Goal: Transaction & Acquisition: Download file/media

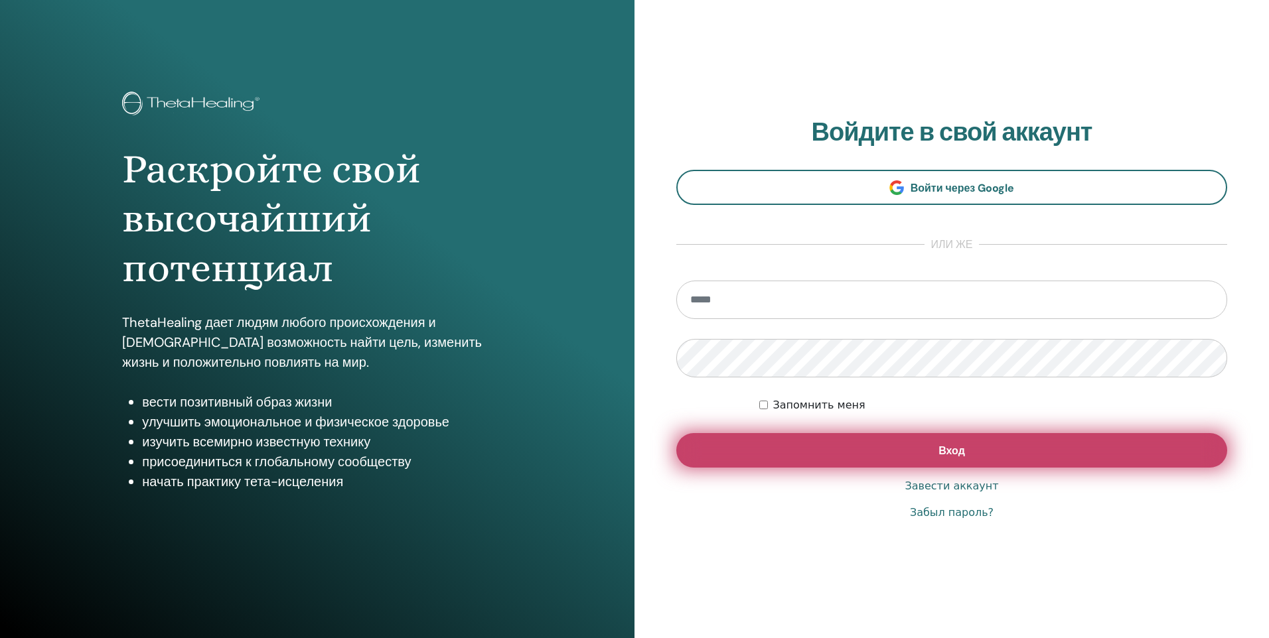
type input "**********"
click at [756, 440] on button "Вход" at bounding box center [951, 450] width 551 height 35
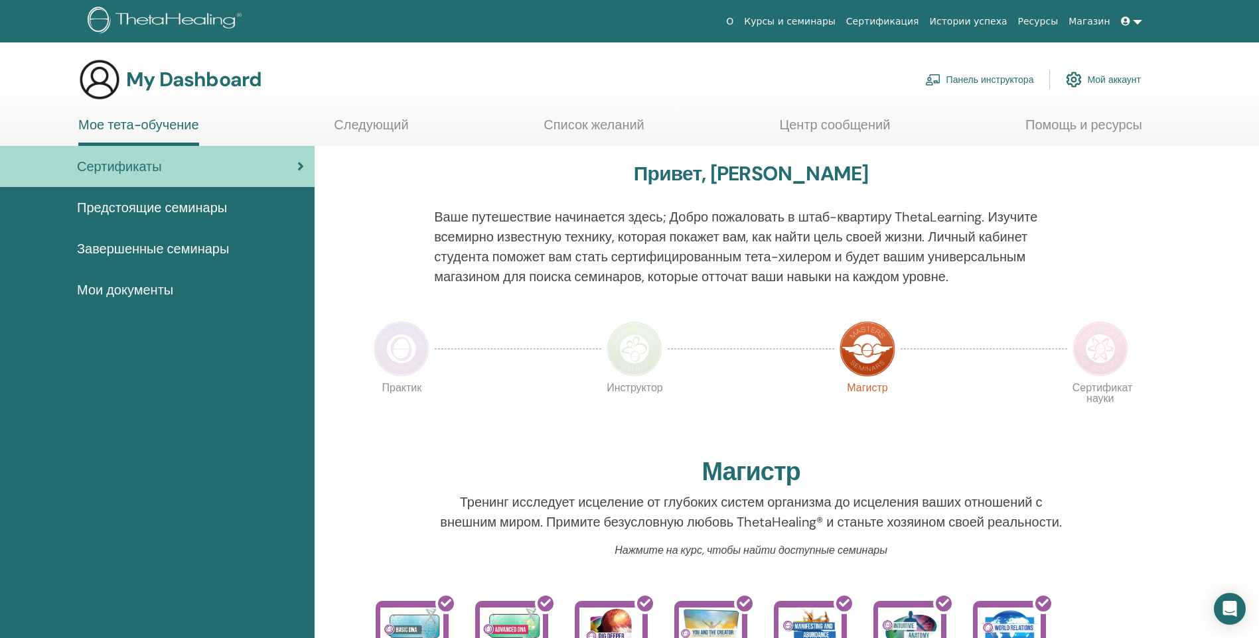
click at [396, 354] on img at bounding box center [402, 349] width 56 height 56
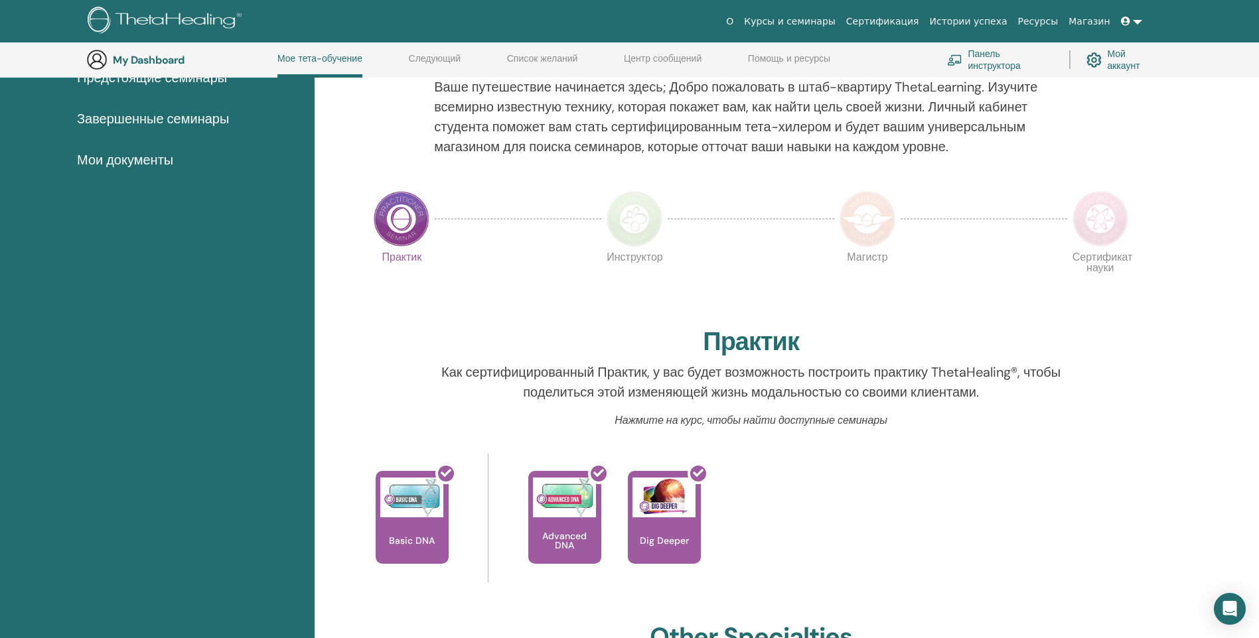
scroll to position [102, 0]
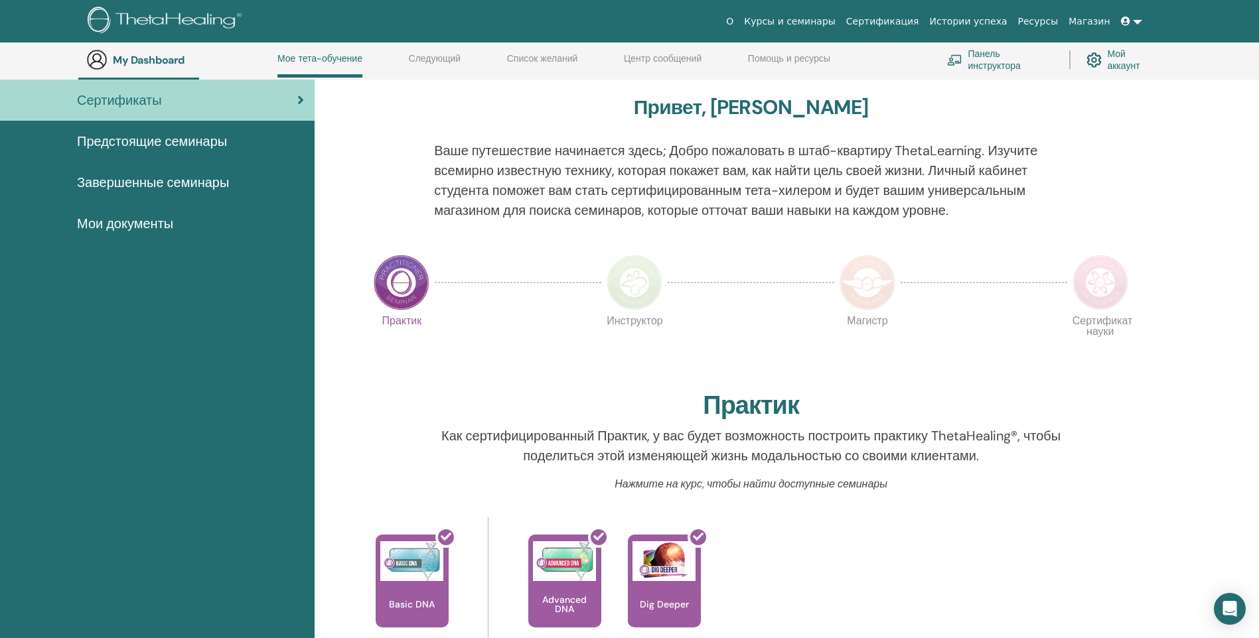
click at [208, 186] on span "Завершенные семинары" at bounding box center [153, 183] width 152 height 20
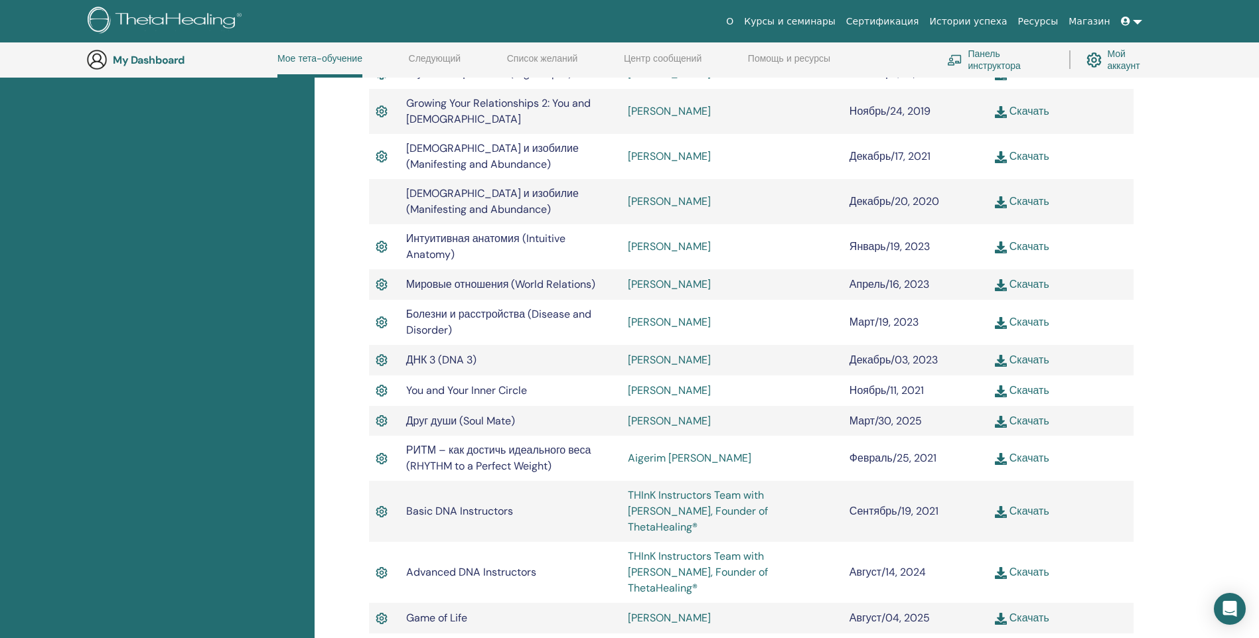
scroll to position [632, 0]
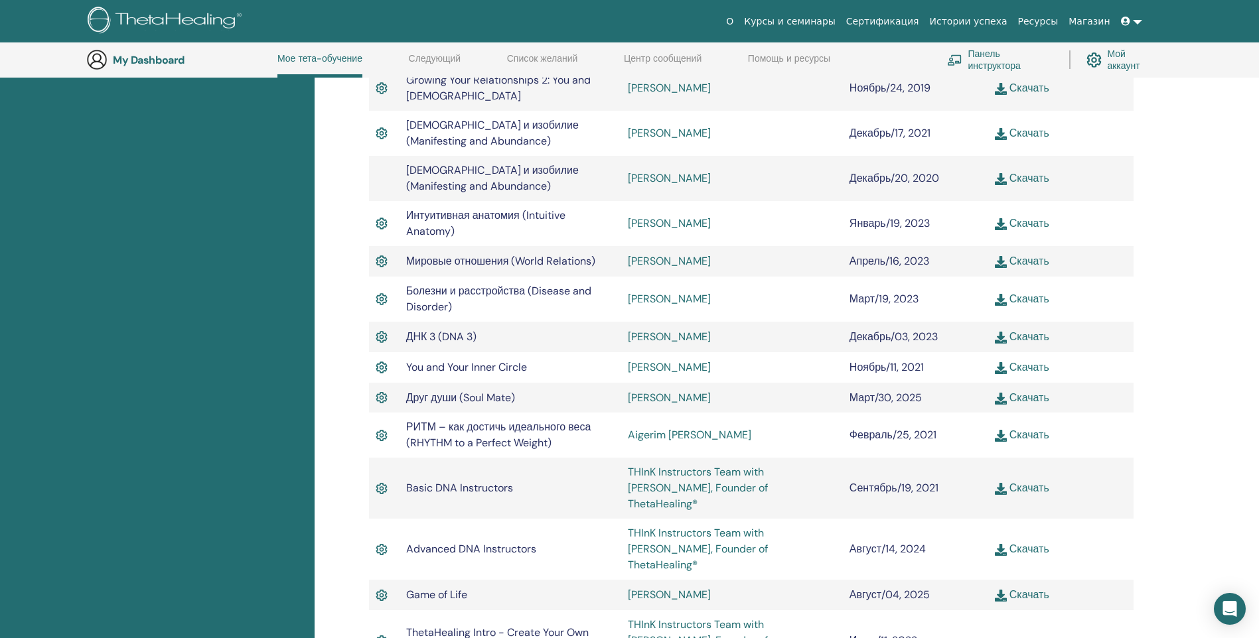
click at [1014, 588] on link "Скачать" at bounding box center [1022, 595] width 54 height 14
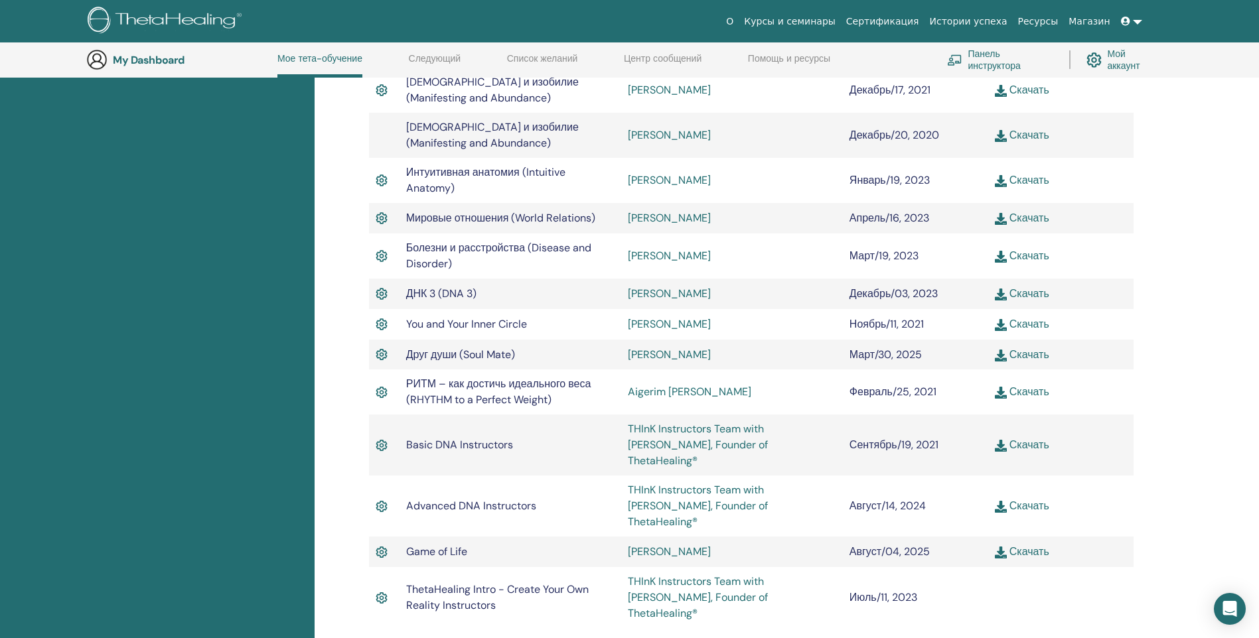
scroll to position [699, 0]
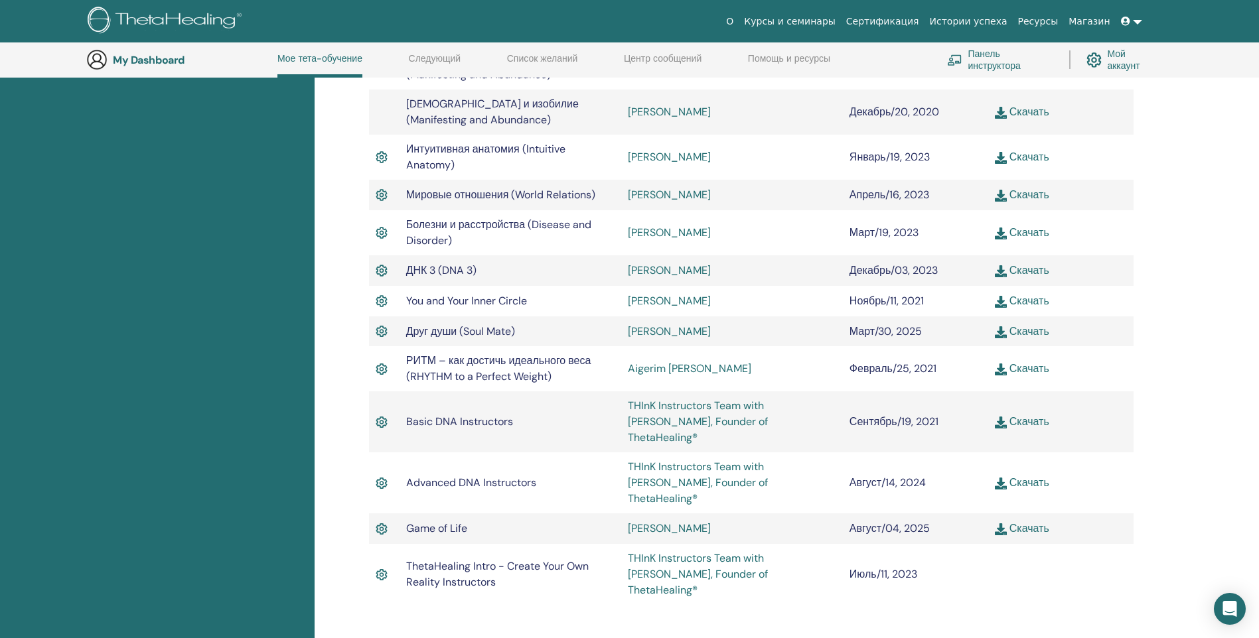
click at [703, 551] on link "THInK Instructors Team with Vianna Stibal, Founder of ThetaHealing®" at bounding box center [698, 574] width 140 height 46
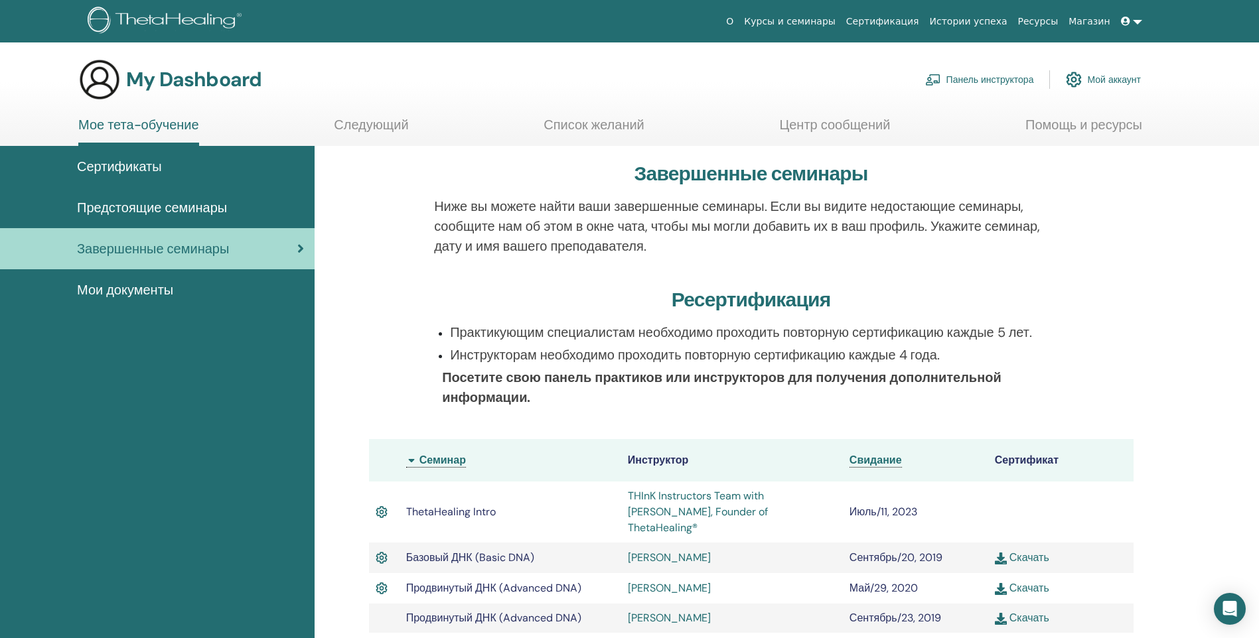
click at [117, 173] on span "Сертификаты" at bounding box center [119, 167] width 85 height 20
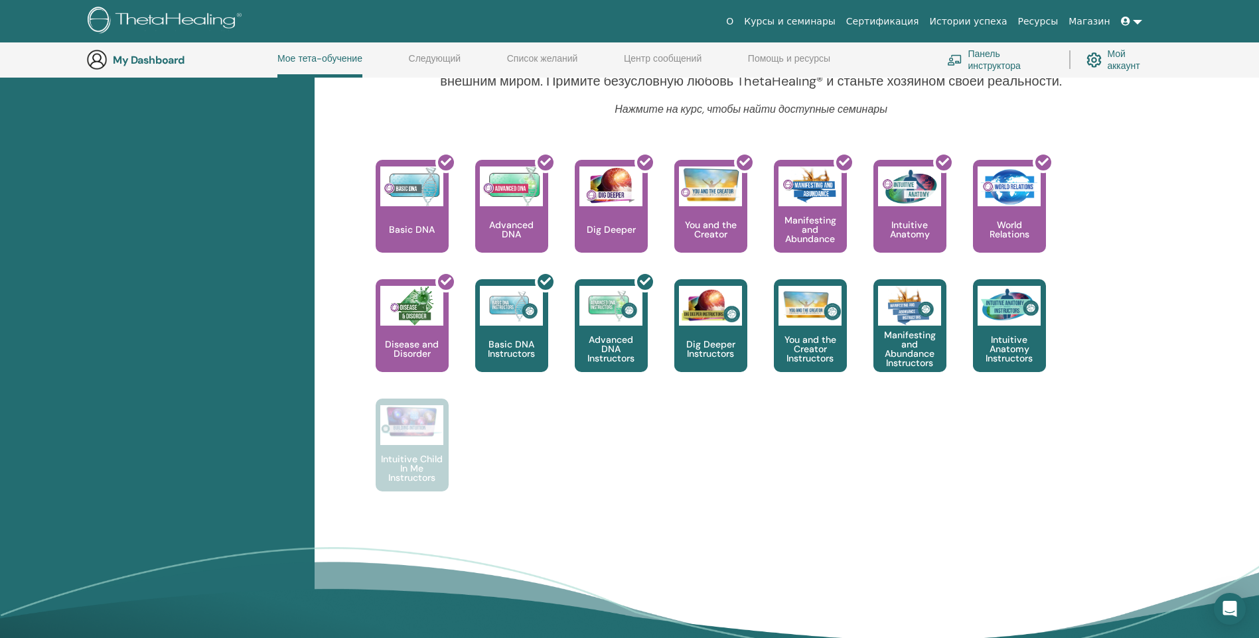
scroll to position [500, 0]
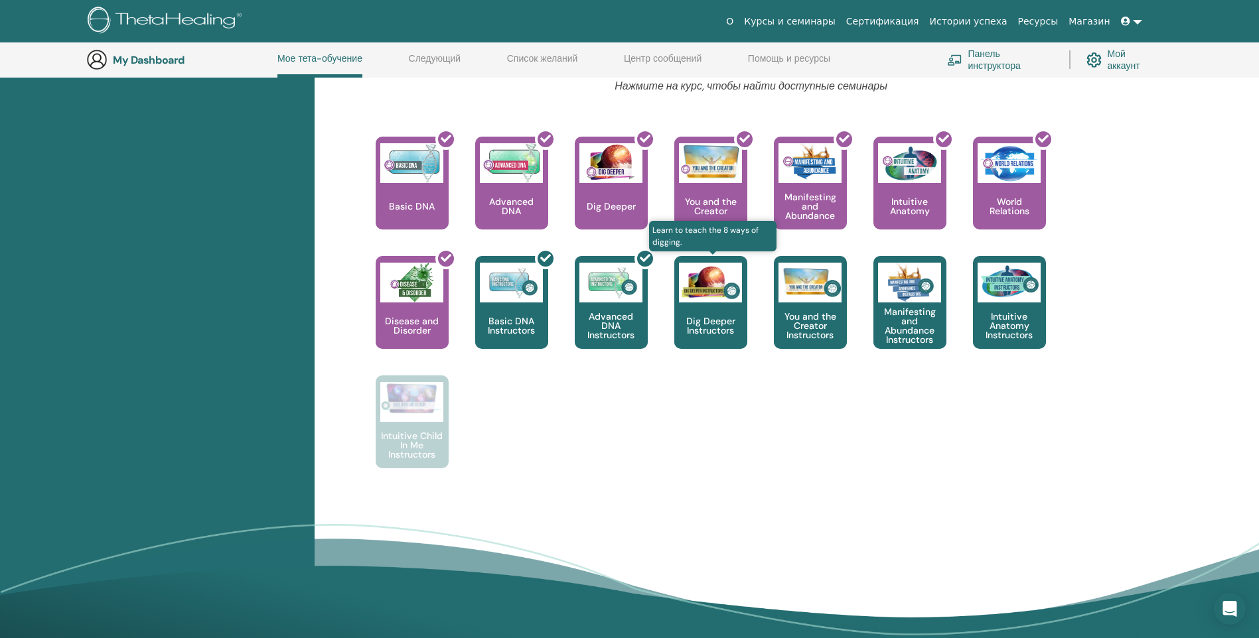
click at [699, 326] on p "Dig Deeper Instructors" at bounding box center [710, 325] width 73 height 19
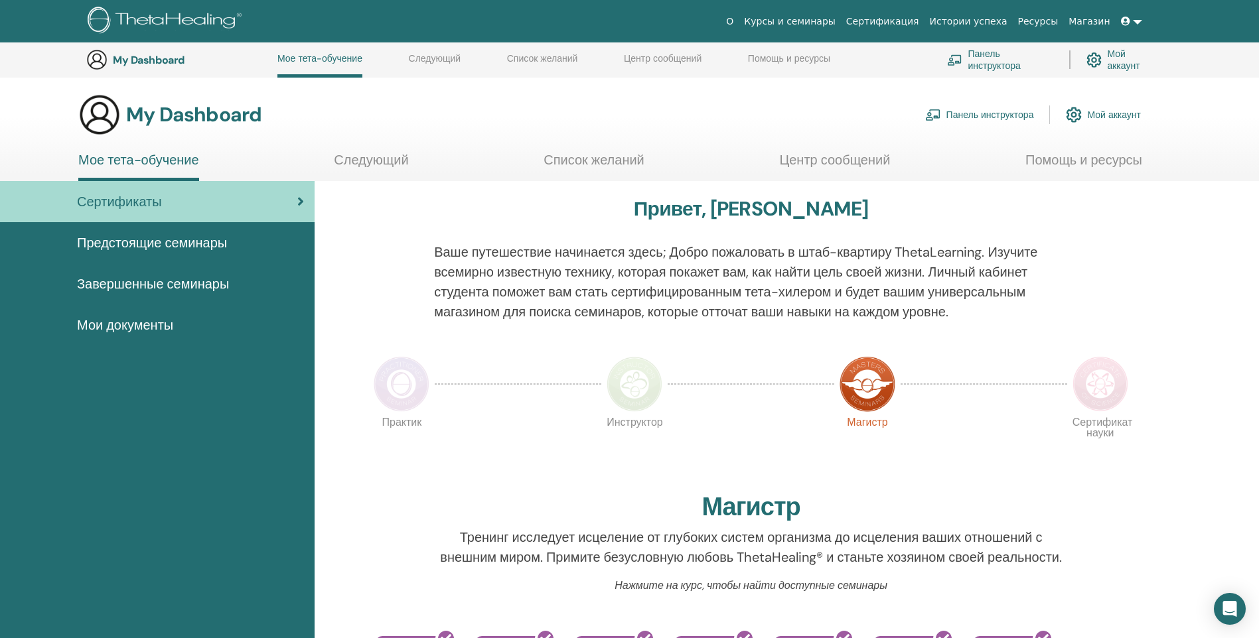
scroll to position [500, 0]
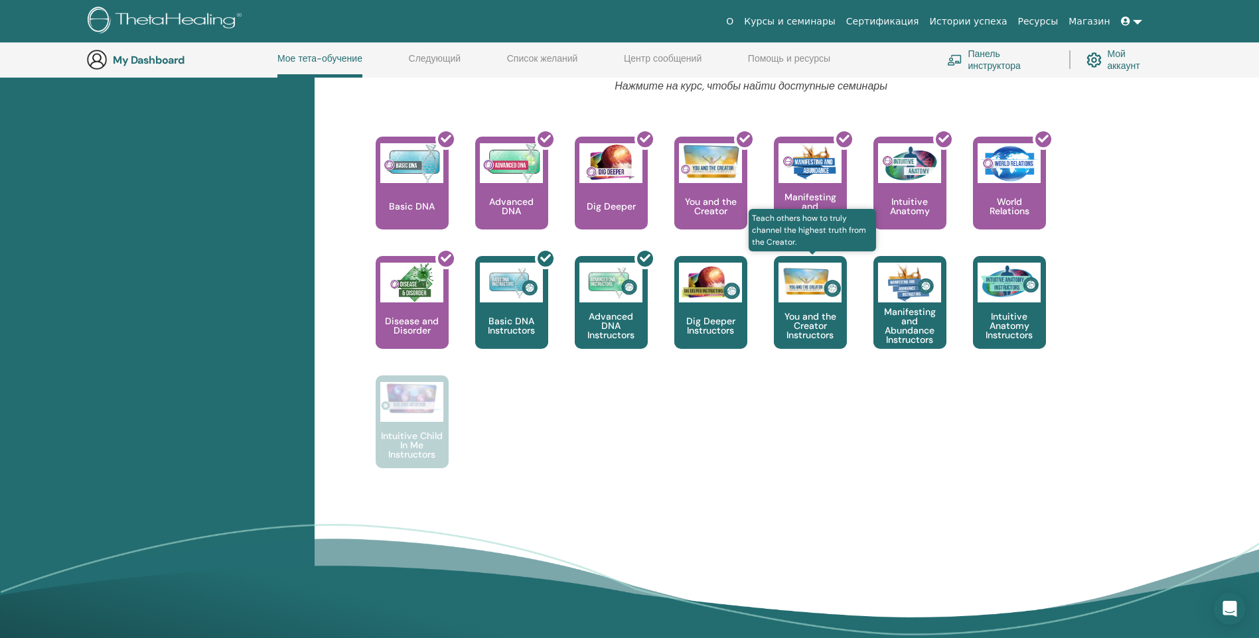
click at [812, 321] on p "You and the Creator Instructors" at bounding box center [810, 326] width 73 height 28
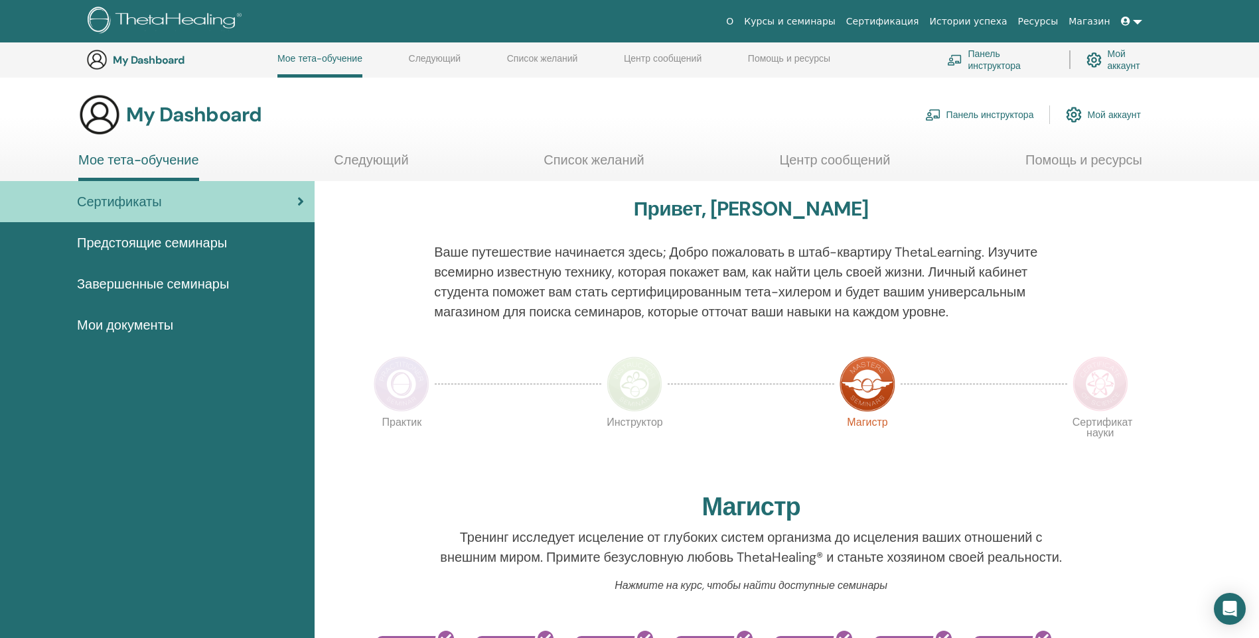
scroll to position [500, 0]
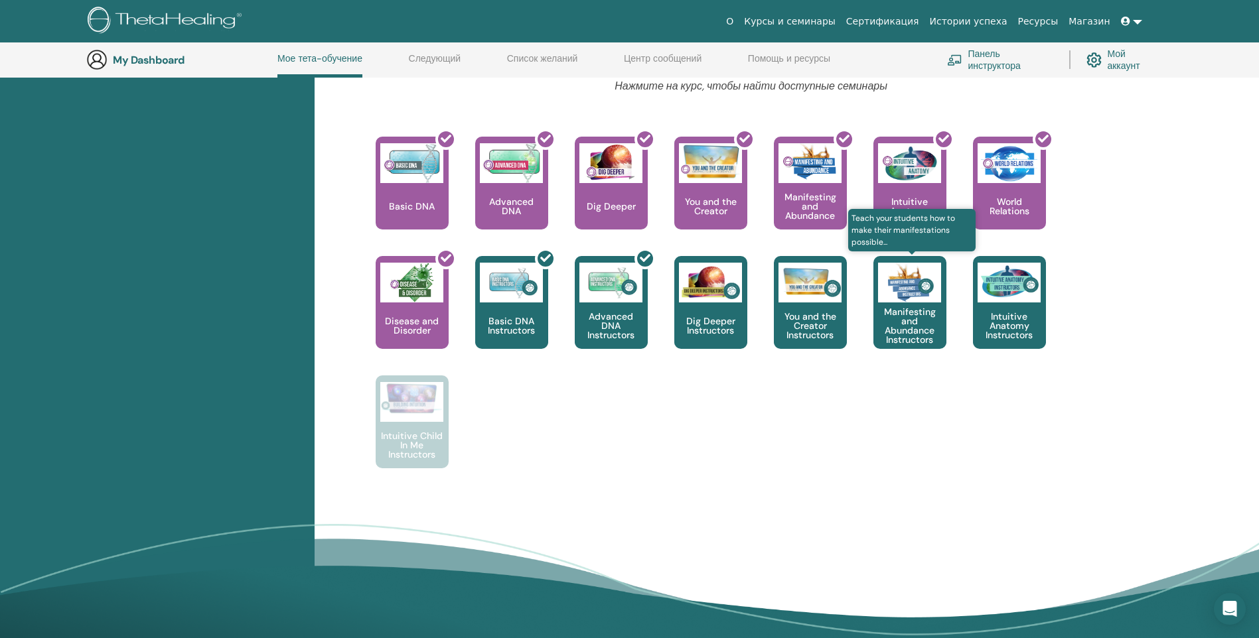
click at [905, 319] on p "Manifesting and Abundance Instructors" at bounding box center [909, 325] width 73 height 37
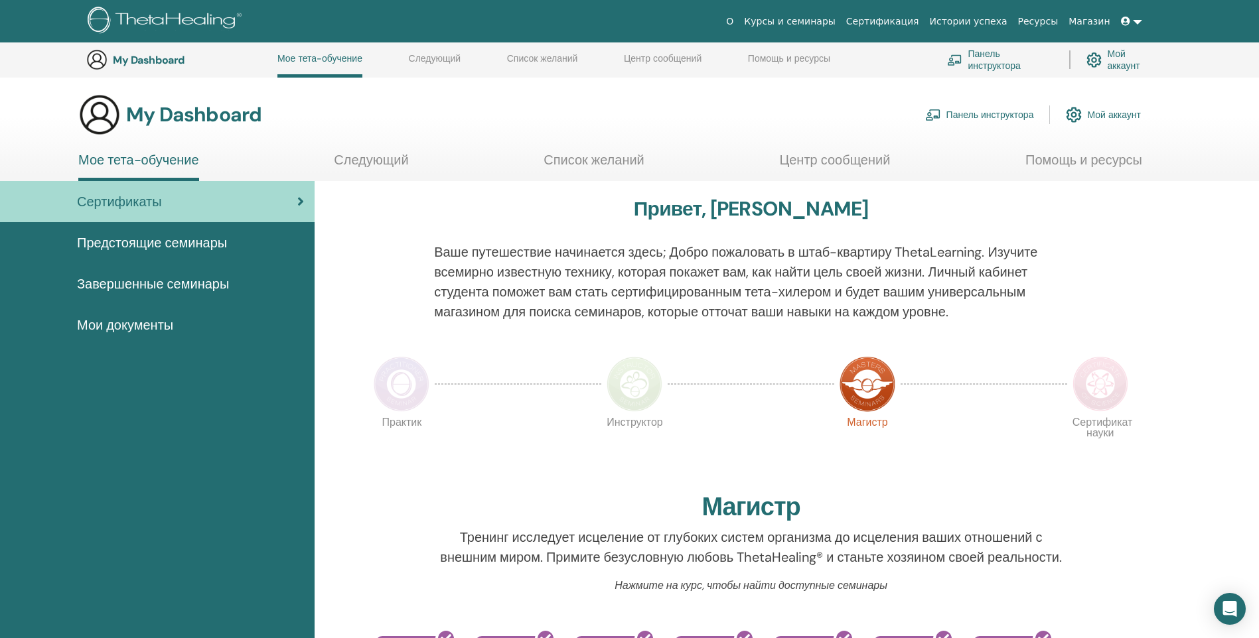
scroll to position [500, 0]
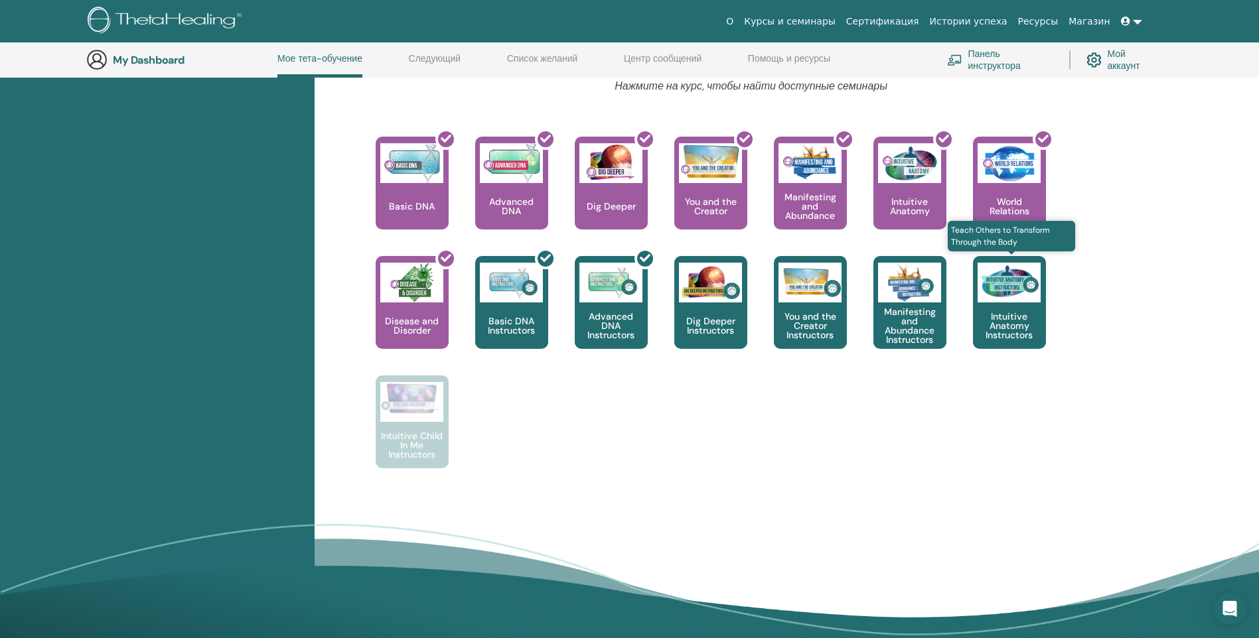
click at [1010, 317] on p "Intuitive Anatomy Instructors" at bounding box center [1009, 326] width 73 height 28
